Goal: Task Accomplishment & Management: Manage account settings

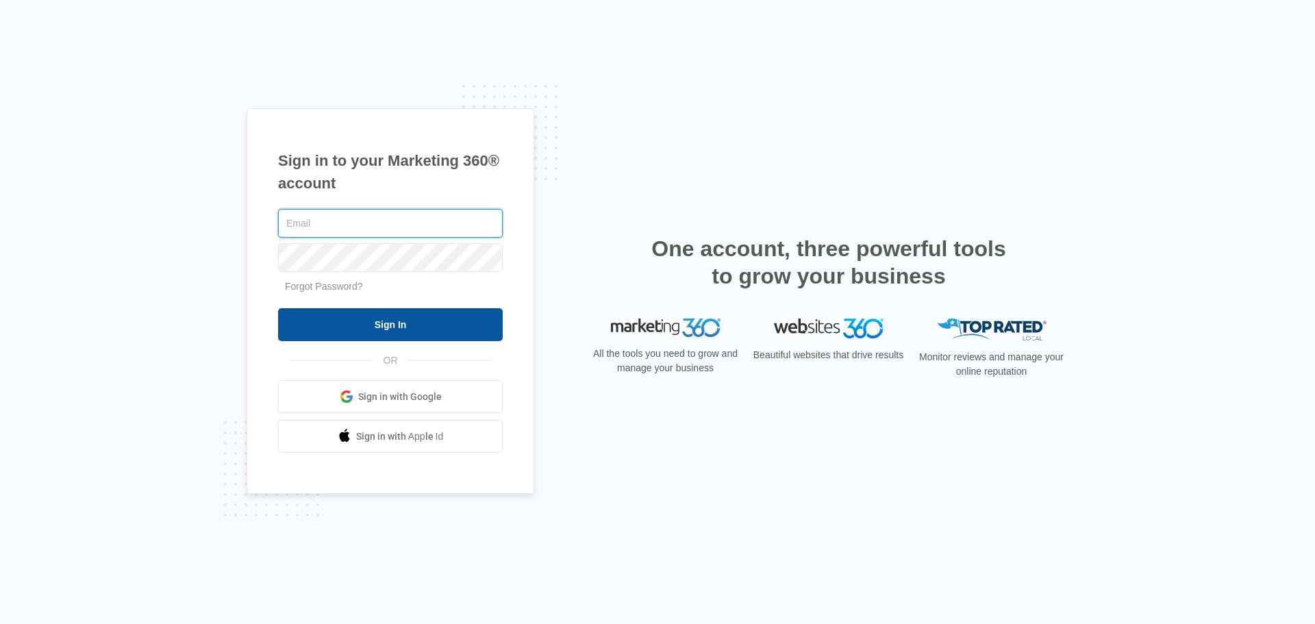
type input "[PERSON_NAME][EMAIL_ADDRESS][DOMAIN_NAME]"
click at [415, 323] on input "Sign In" at bounding box center [390, 324] width 225 height 33
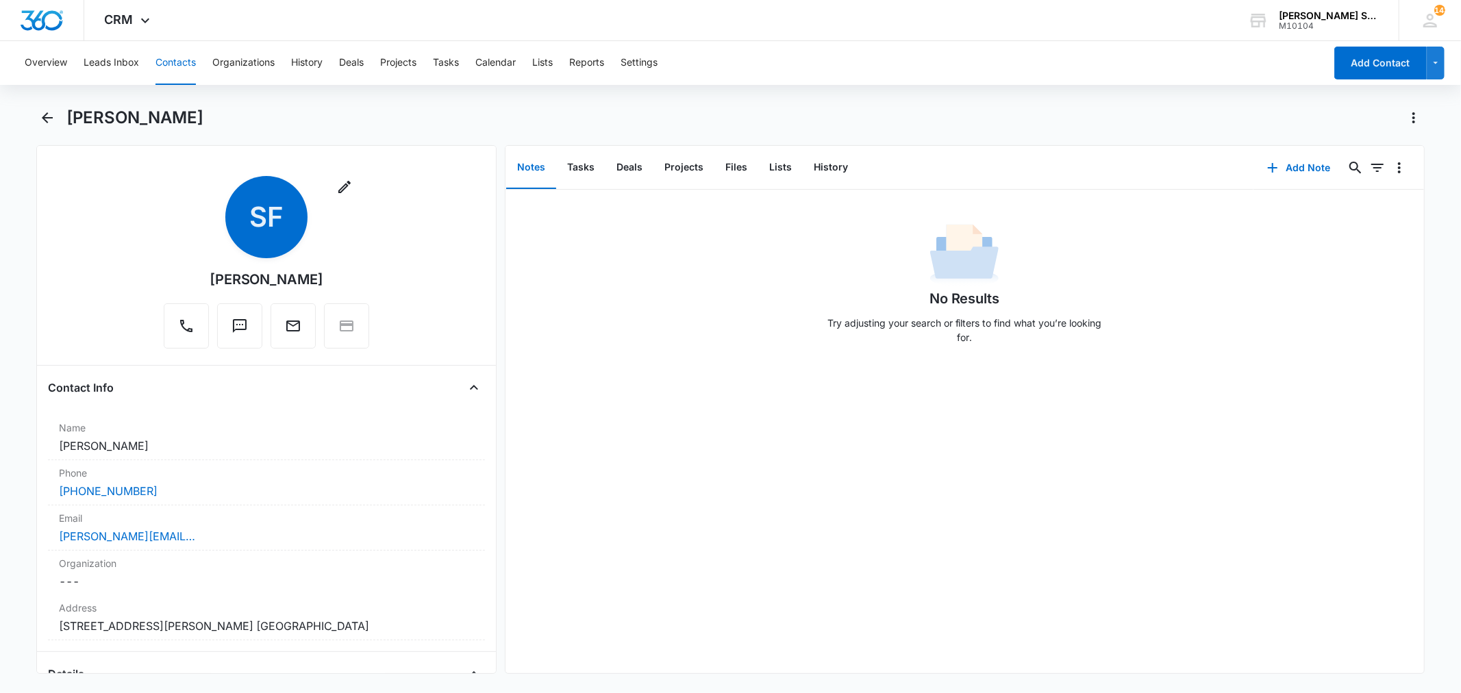
click at [166, 51] on button "Contacts" at bounding box center [175, 63] width 40 height 44
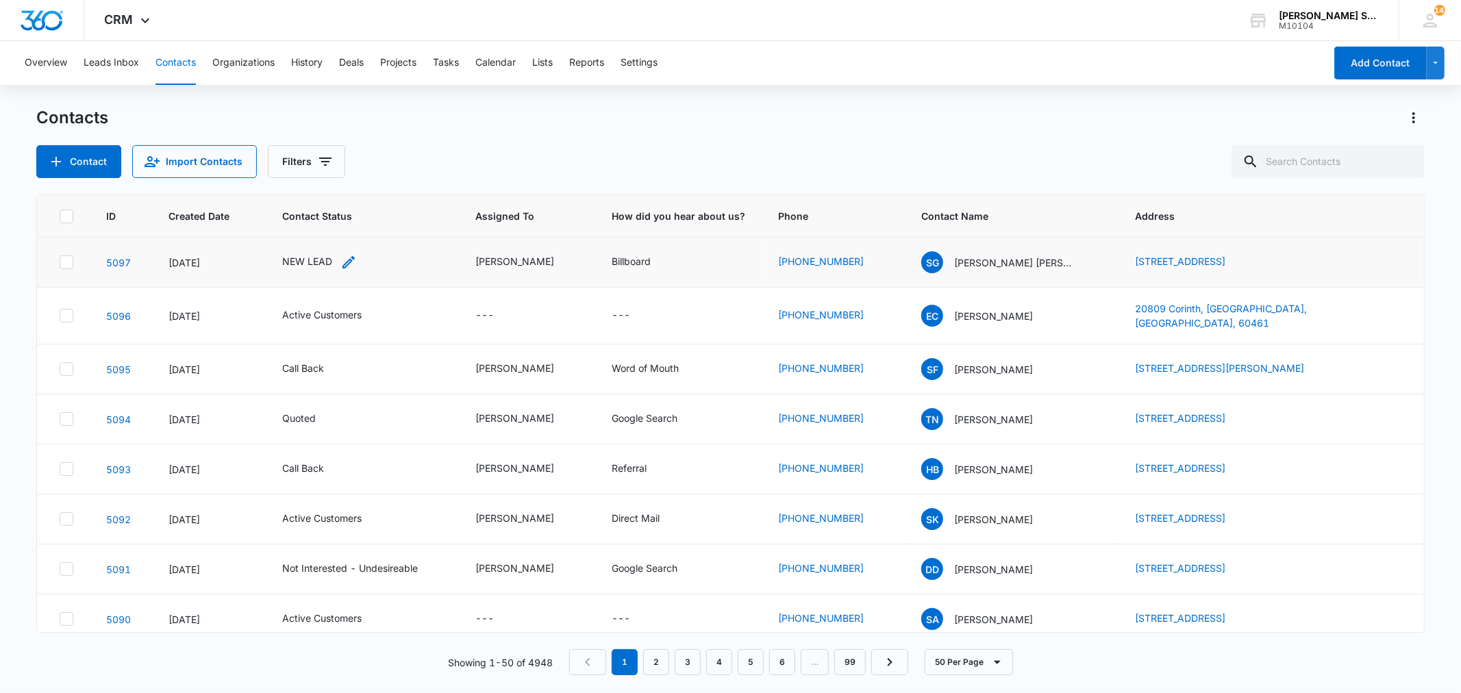
click at [319, 258] on div "NEW LEAD" at bounding box center [307, 261] width 50 height 14
click at [322, 172] on icon "Remove NEW LEAD" at bounding box center [322, 173] width 10 height 10
type input "un"
click at [301, 255] on p "Not Interested - Undesireable" at bounding box center [293, 244] width 40 height 58
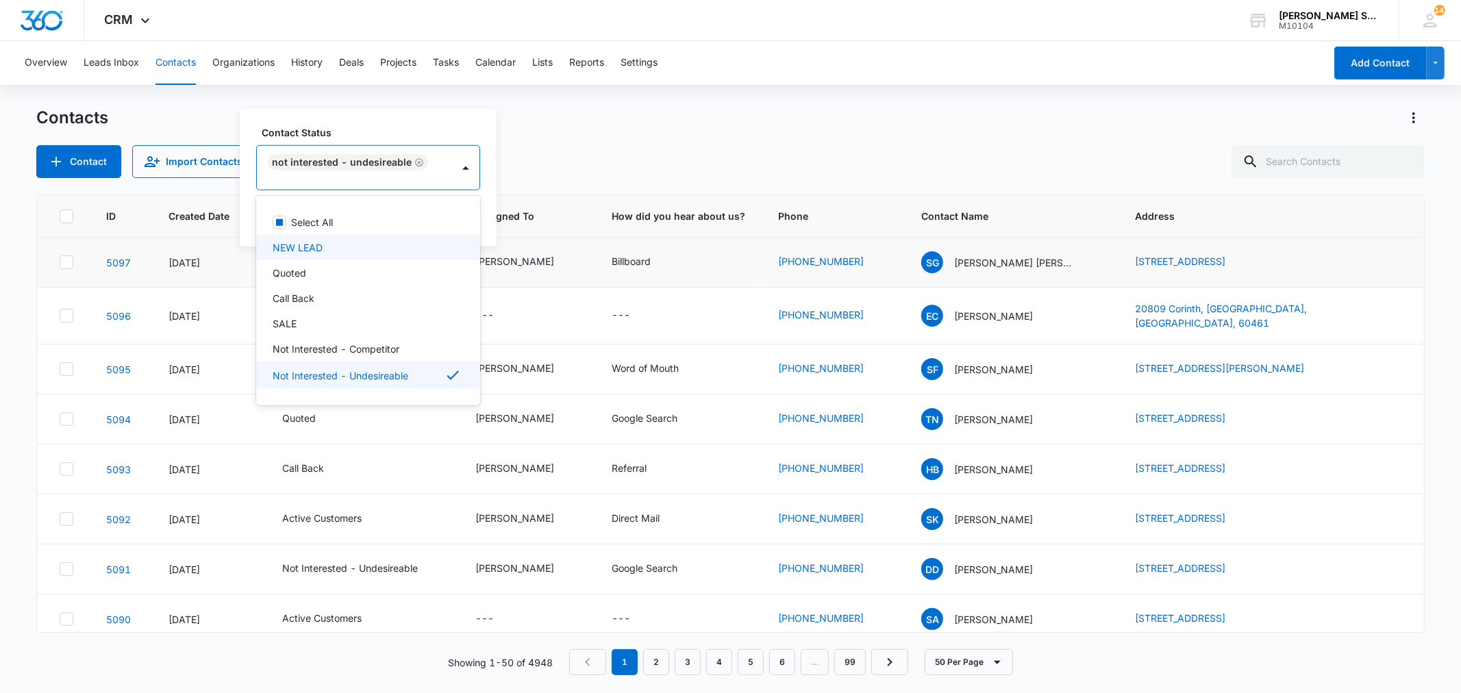
click at [485, 219] on div "Contact Status option Not Interested - Undesireable, selected. 15 results avail…" at bounding box center [368, 178] width 257 height 138
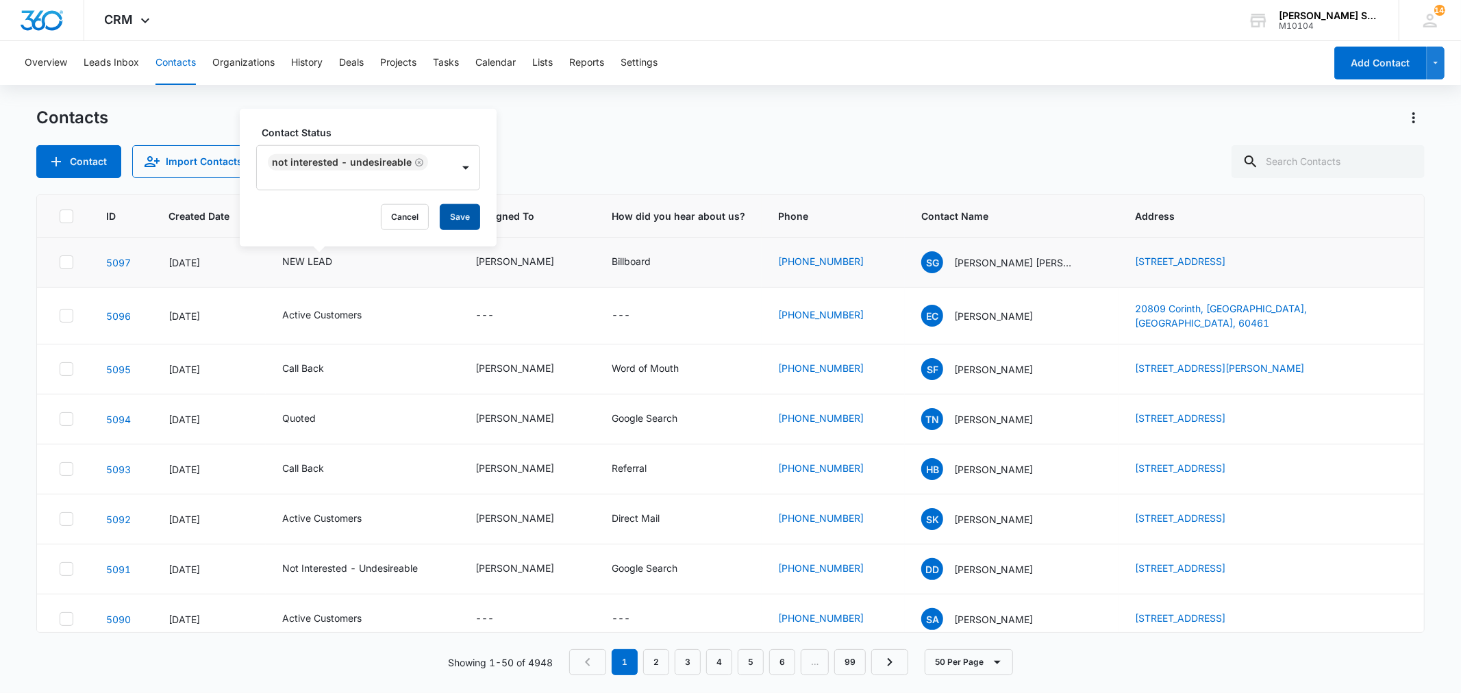
click at [470, 215] on button "Save" at bounding box center [460, 217] width 40 height 26
click at [736, 127] on div "Contacts" at bounding box center [730, 118] width 1388 height 22
